Goal: Task Accomplishment & Management: Complete application form

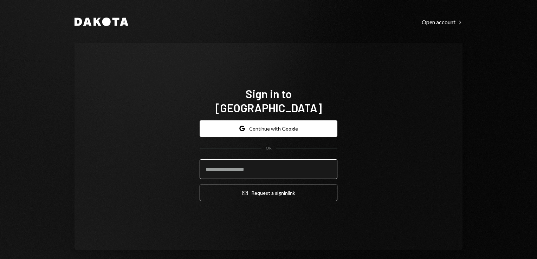
drag, startPoint x: 0, startPoint y: 0, endPoint x: 251, endPoint y: 162, distance: 299.0
click at [251, 162] on input "email" at bounding box center [269, 170] width 138 height 20
type input "**********"
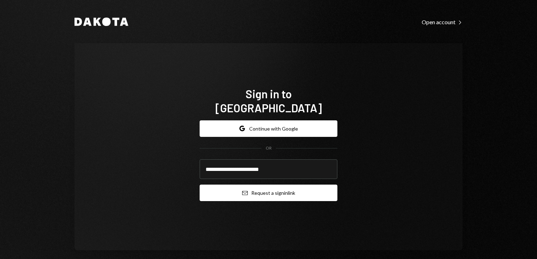
click at [272, 191] on button "Email Request a sign in link" at bounding box center [269, 193] width 138 height 17
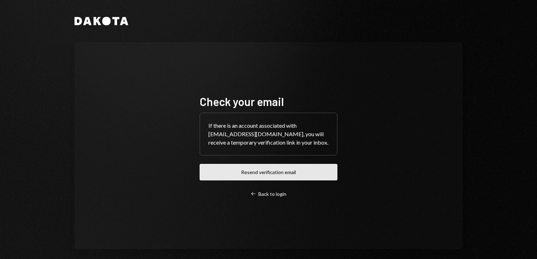
click at [261, 169] on button "Resend verification email" at bounding box center [269, 172] width 138 height 17
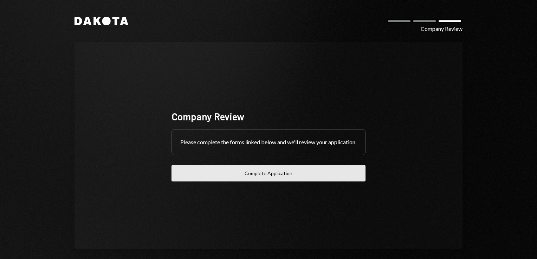
click at [267, 182] on button "Complete Application" at bounding box center [269, 173] width 194 height 17
click at [281, 179] on button "Complete Application" at bounding box center [269, 173] width 194 height 17
click at [270, 179] on button "Complete Application" at bounding box center [269, 173] width 194 height 17
click at [270, 177] on button "Complete Application" at bounding box center [269, 173] width 194 height 17
click at [256, 181] on button "Complete Application" at bounding box center [269, 173] width 194 height 17
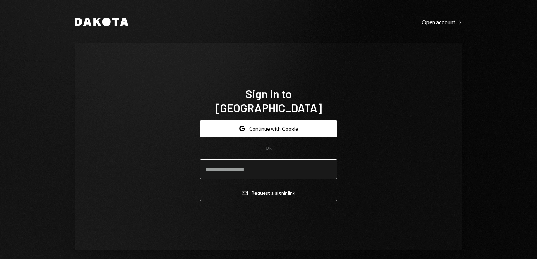
click at [246, 172] on input "email" at bounding box center [269, 170] width 138 height 20
type input "**********"
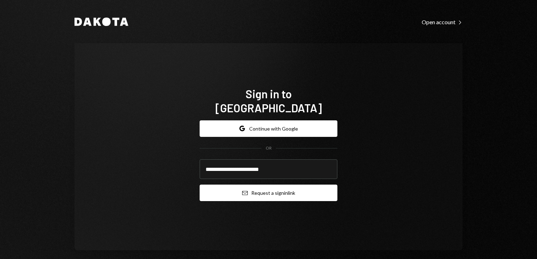
click at [261, 185] on button "Email Request a sign in link" at bounding box center [269, 193] width 138 height 17
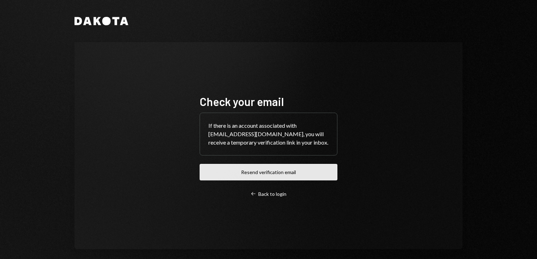
click at [267, 173] on button "Resend verification email" at bounding box center [269, 172] width 138 height 17
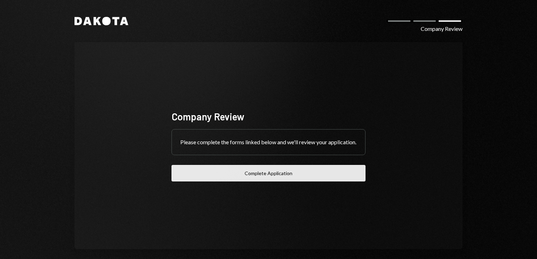
click at [264, 176] on button "Complete Application" at bounding box center [269, 173] width 194 height 17
click at [269, 174] on button "Complete Application" at bounding box center [269, 173] width 194 height 17
click at [250, 180] on button "Complete Application" at bounding box center [269, 173] width 194 height 17
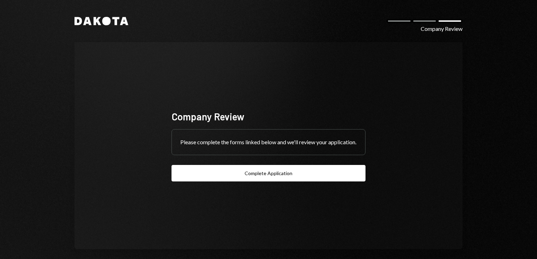
click at [283, 180] on button "Complete Application" at bounding box center [269, 173] width 194 height 17
click at [422, 21] on div at bounding box center [424, 21] width 25 height 4
click at [230, 148] on div "Please complete the forms linked below and we'll review your application." at bounding box center [268, 142] width 193 height 25
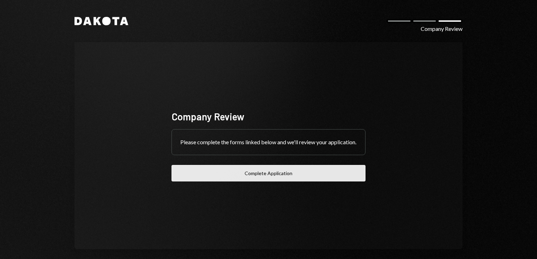
click at [247, 179] on button "Complete Application" at bounding box center [269, 173] width 194 height 17
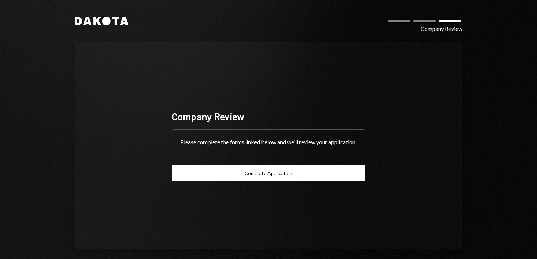
click at [113, 23] on icon at bounding box center [116, 21] width 7 height 8
